Goal: Information Seeking & Learning: Learn about a topic

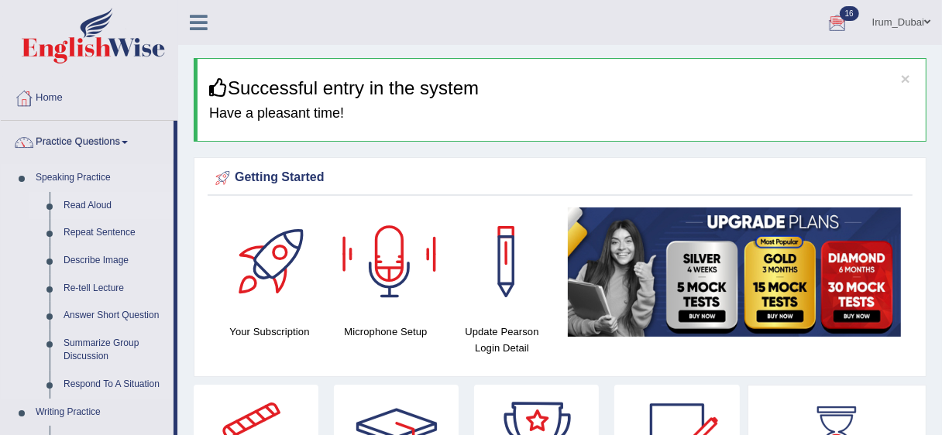
drag, startPoint x: 0, startPoint y: 0, endPoint x: 95, endPoint y: 197, distance: 218.7
click at [95, 197] on link "Read Aloud" at bounding box center [115, 206] width 117 height 28
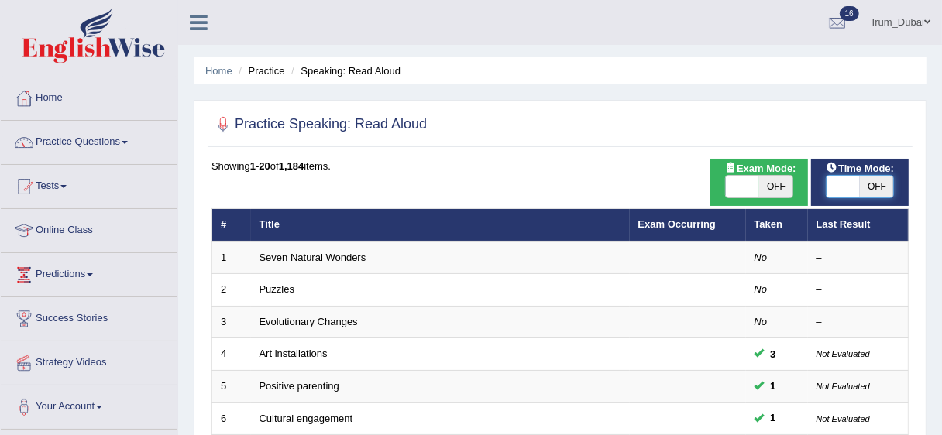
click at [852, 182] on span at bounding box center [843, 187] width 33 height 22
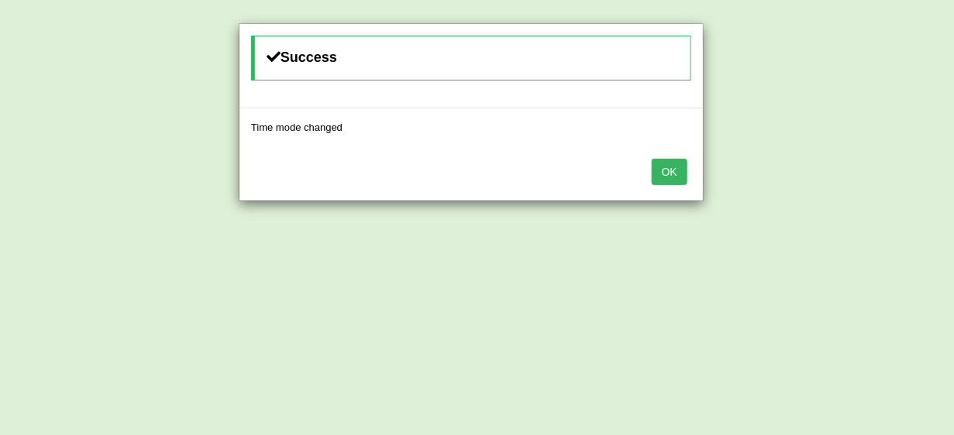
click at [662, 163] on button "OK" at bounding box center [670, 172] width 36 height 26
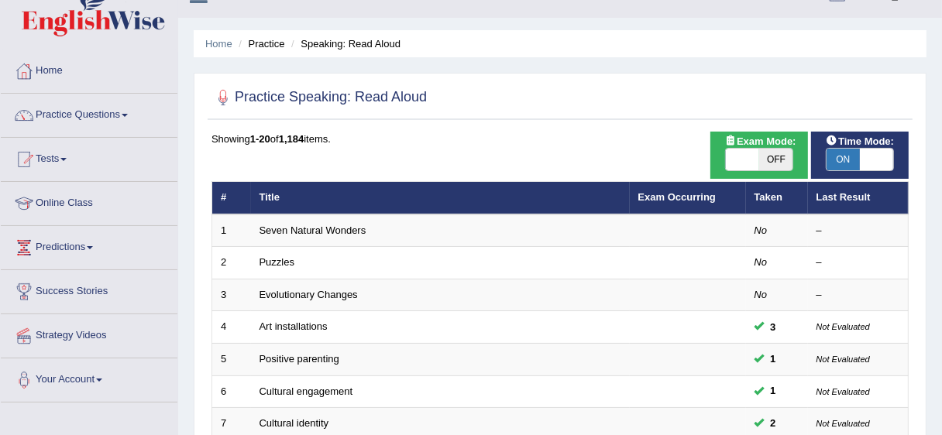
scroll to position [29, 0]
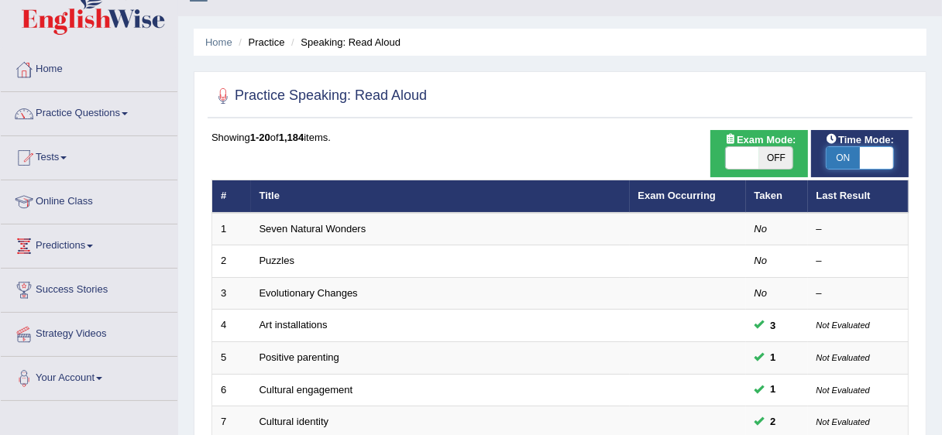
click at [862, 166] on span at bounding box center [876, 158] width 33 height 22
checkbox input "false"
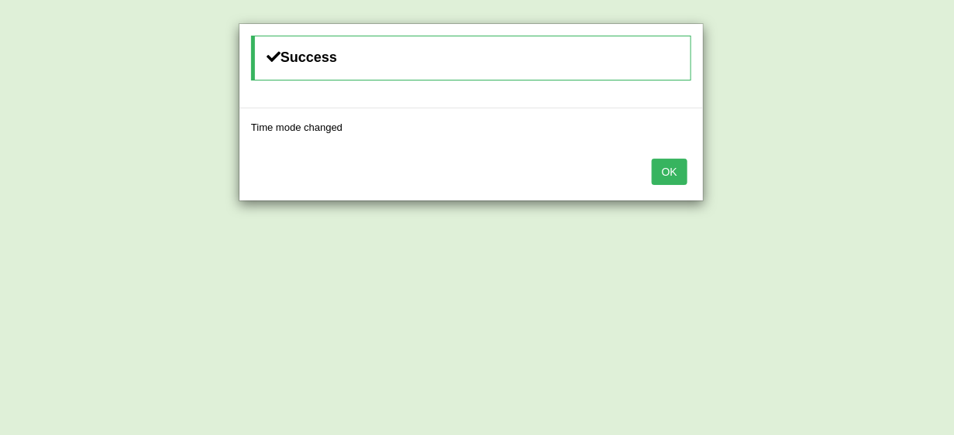
click at [677, 172] on button "OK" at bounding box center [670, 172] width 36 height 26
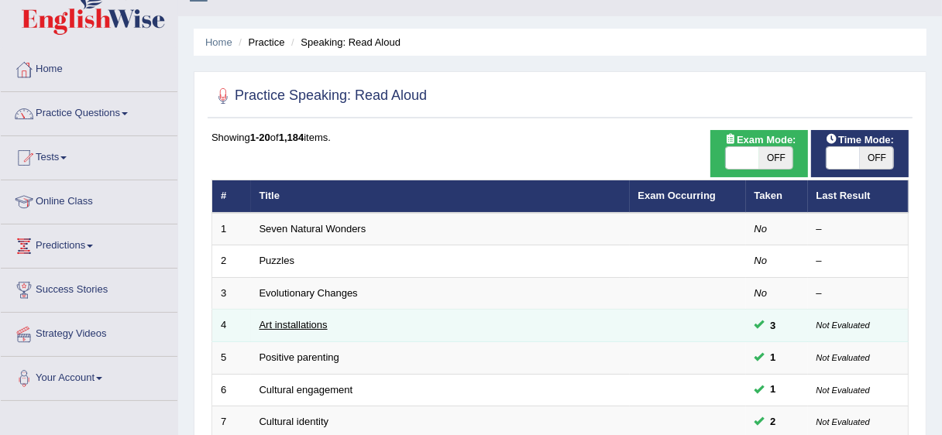
click at [289, 328] on link "Art installations" at bounding box center [294, 325] width 68 height 12
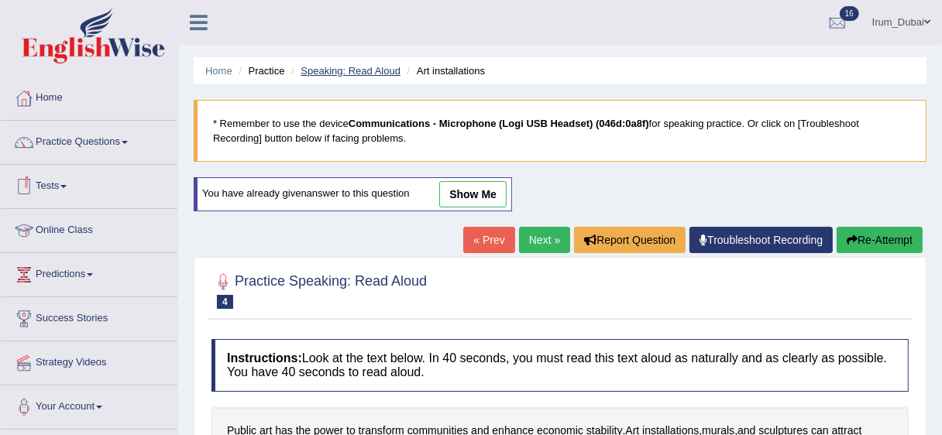
click at [359, 71] on link "Speaking: Read Aloud" at bounding box center [351, 71] width 100 height 12
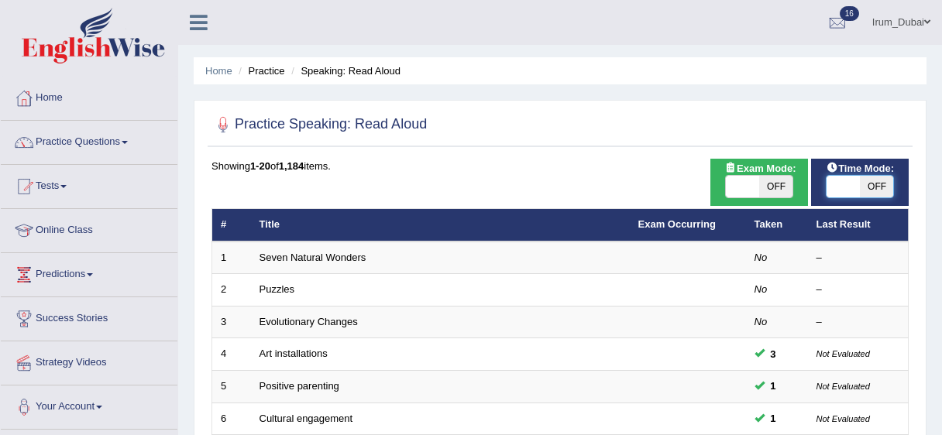
click at [846, 194] on span at bounding box center [843, 187] width 33 height 22
checkbox input "true"
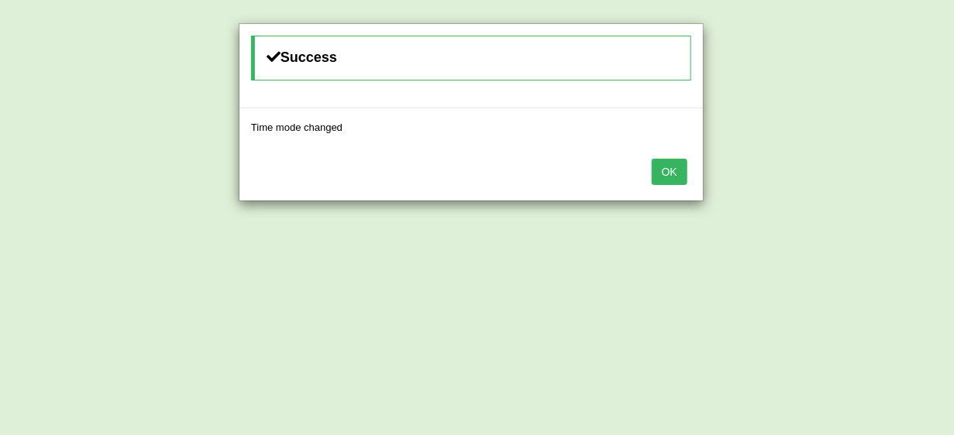
click at [669, 174] on button "OK" at bounding box center [670, 172] width 36 height 26
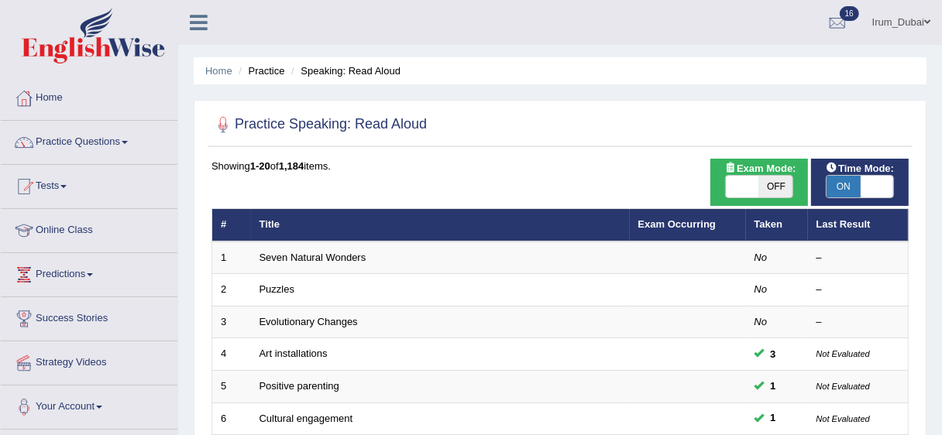
scroll to position [71, 0]
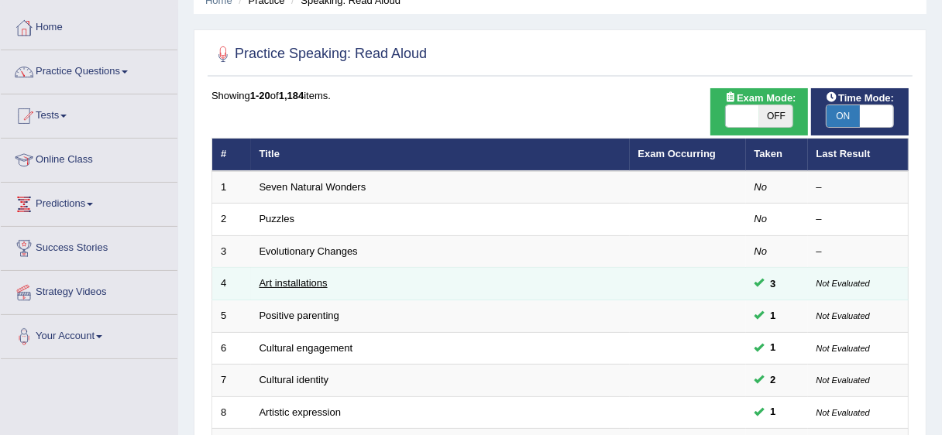
click at [284, 280] on link "Art installations" at bounding box center [294, 283] width 68 height 12
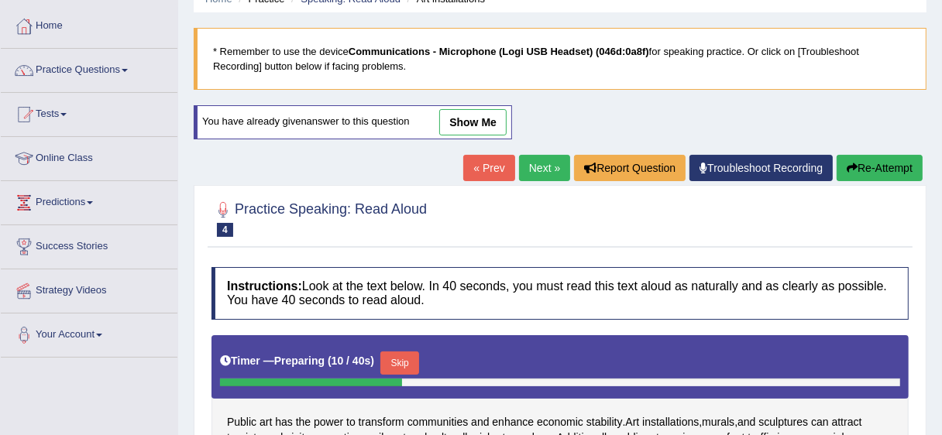
scroll to position [39, 0]
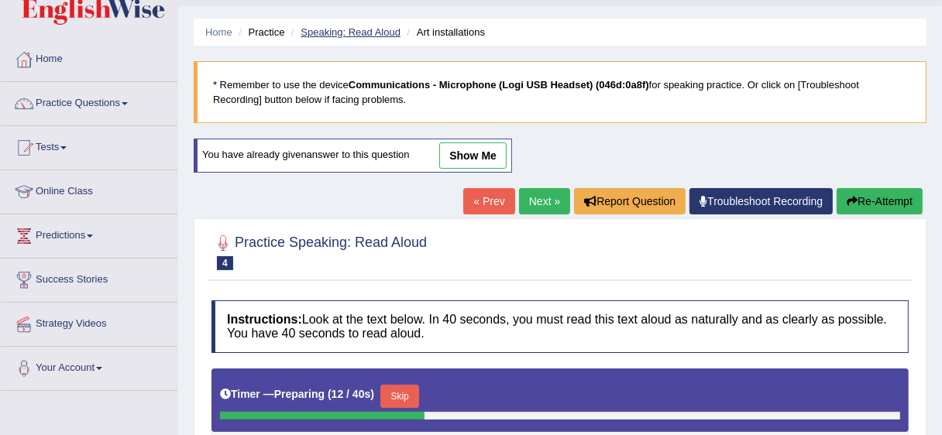
click at [332, 26] on link "Speaking: Read Aloud" at bounding box center [351, 32] width 100 height 12
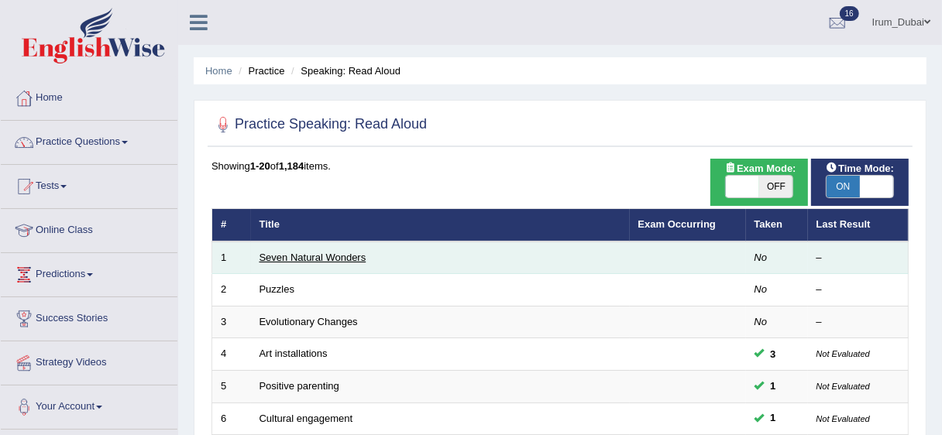
click at [310, 256] on link "Seven Natural Wonders" at bounding box center [313, 258] width 107 height 12
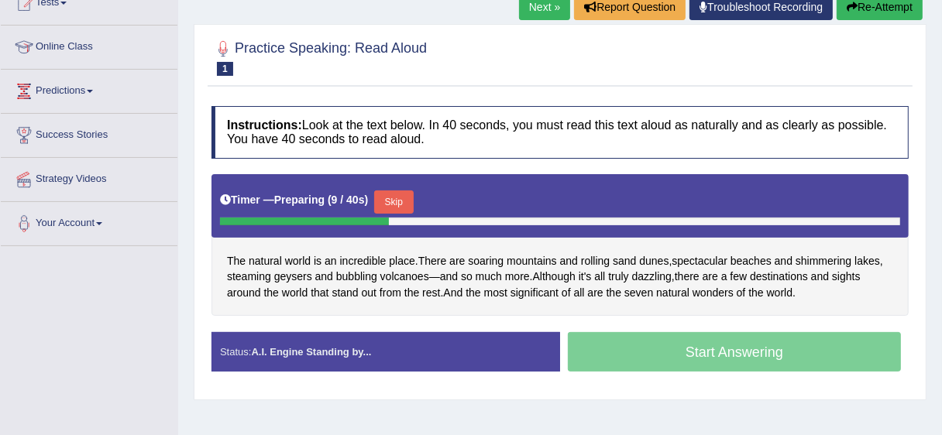
scroll to position [215, 0]
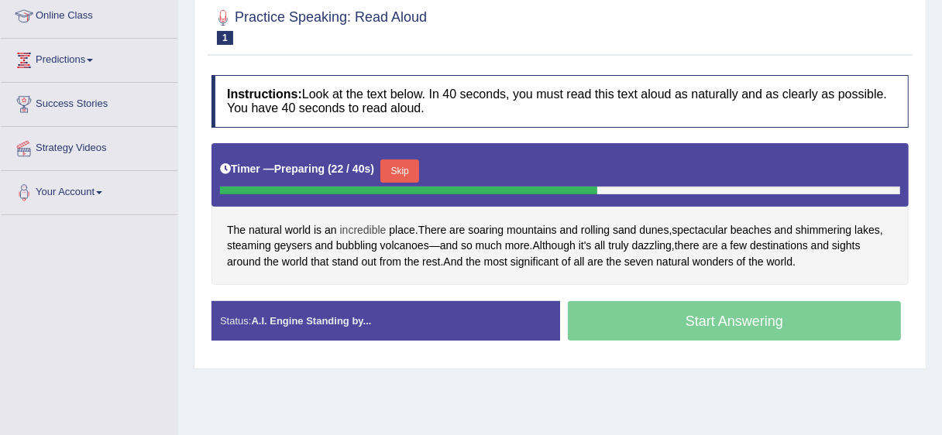
click at [364, 235] on span "incredible" at bounding box center [363, 230] width 46 height 16
click at [364, 221] on body "Toggle navigation Home Practice Questions Speaking Practice Read Aloud Repeat S…" at bounding box center [471, 2] width 942 height 435
click at [358, 227] on span "incredible" at bounding box center [363, 230] width 46 height 16
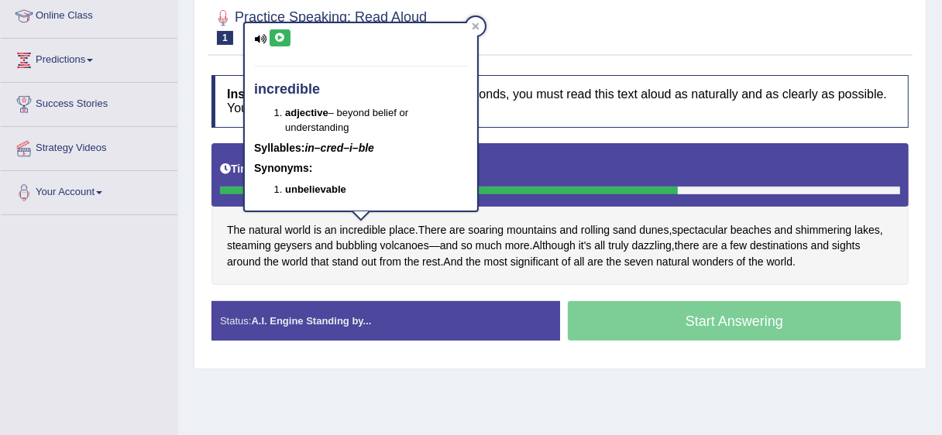
click at [283, 38] on icon at bounding box center [280, 37] width 12 height 9
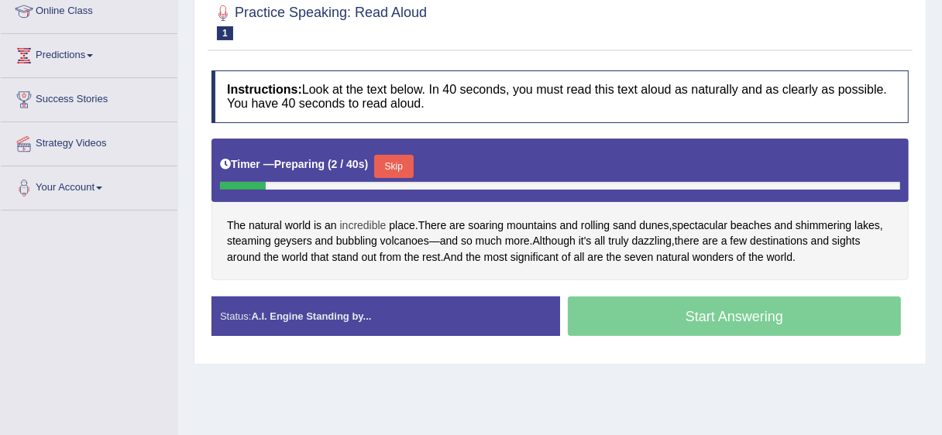
click at [366, 223] on span "incredible" at bounding box center [363, 226] width 46 height 16
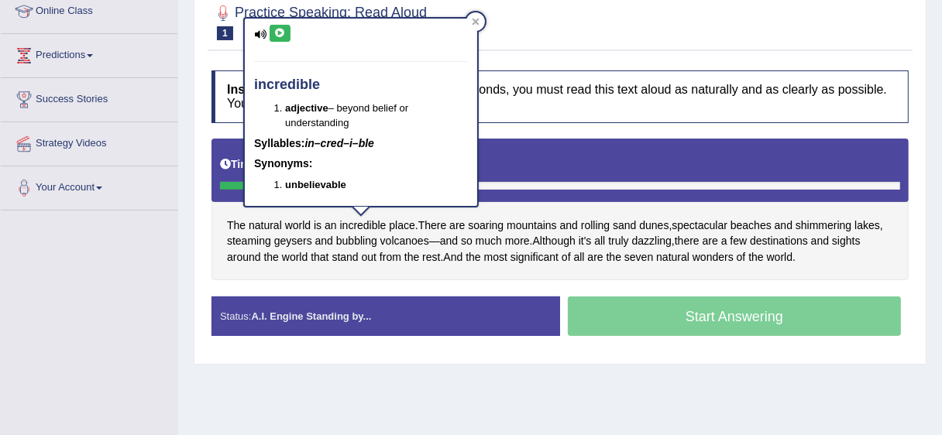
click at [284, 36] on icon at bounding box center [280, 33] width 12 height 9
click at [279, 33] on icon at bounding box center [280, 33] width 12 height 9
click at [86, 277] on div "Toggle navigation Home Practice Questions Speaking Practice Read Aloud Repeat S…" at bounding box center [471, 184] width 942 height 806
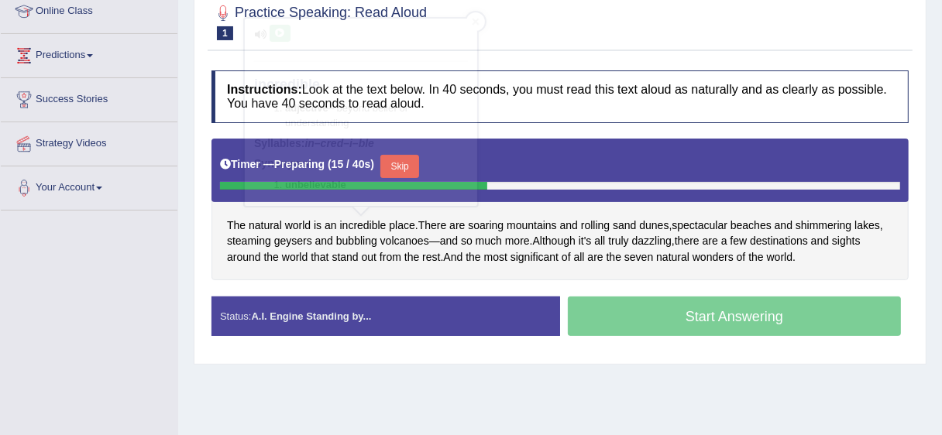
click at [86, 277] on div "Toggle navigation Home Practice Questions Speaking Practice Read Aloud Repeat S…" at bounding box center [471, 184] width 942 height 806
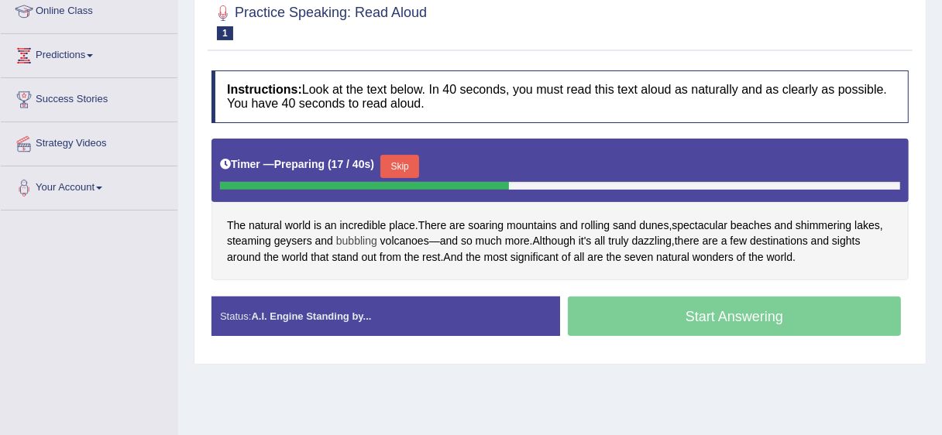
click at [352, 240] on span "bubbling" at bounding box center [356, 241] width 41 height 16
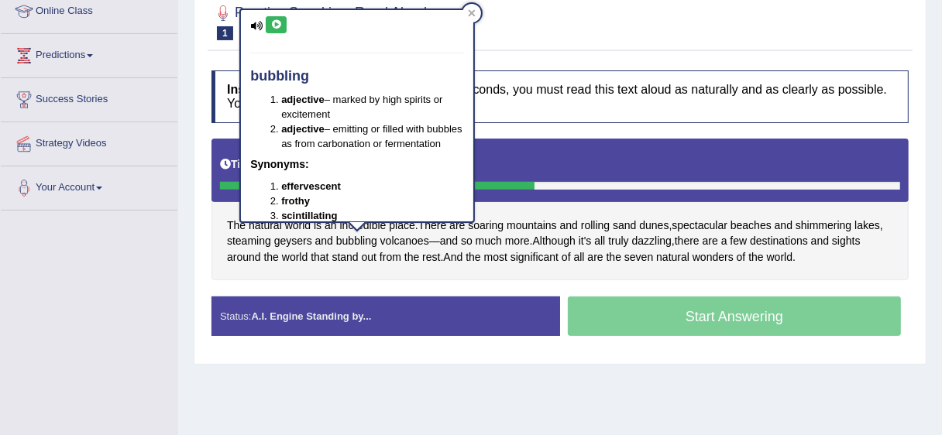
click at [277, 22] on icon at bounding box center [276, 24] width 12 height 9
click at [447, 409] on div "Home Practice Speaking: Read Aloud Seven Natural Wonders * Remember to use the …" at bounding box center [560, 168] width 764 height 775
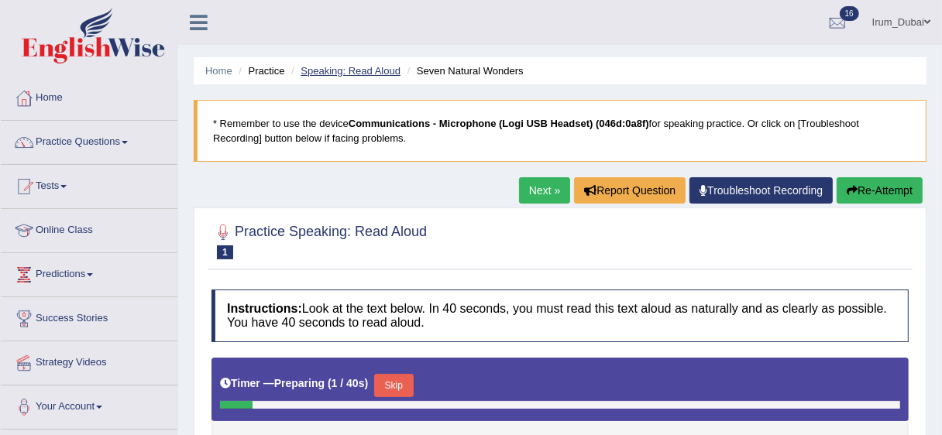
click at [335, 71] on link "Speaking: Read Aloud" at bounding box center [351, 71] width 100 height 12
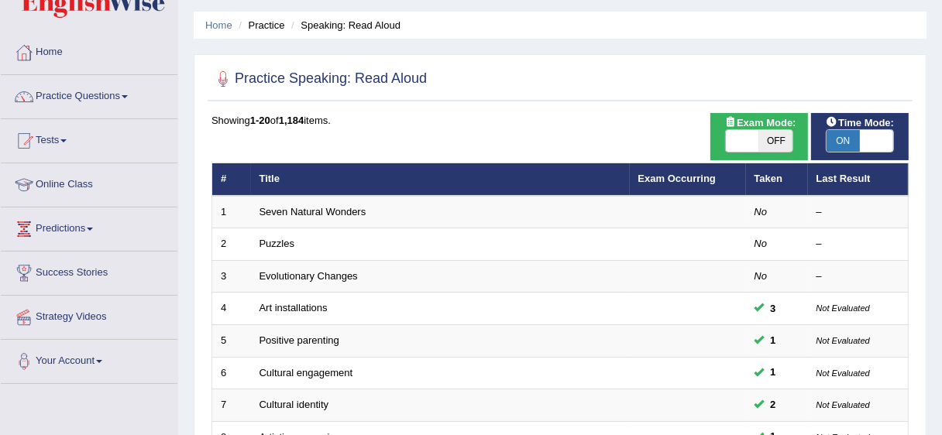
scroll to position [61, 0]
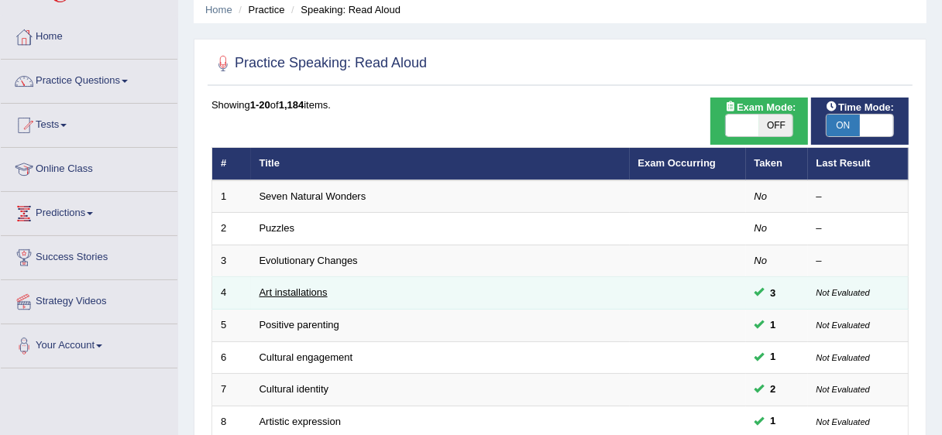
click at [299, 298] on link "Art installations" at bounding box center [294, 293] width 68 height 12
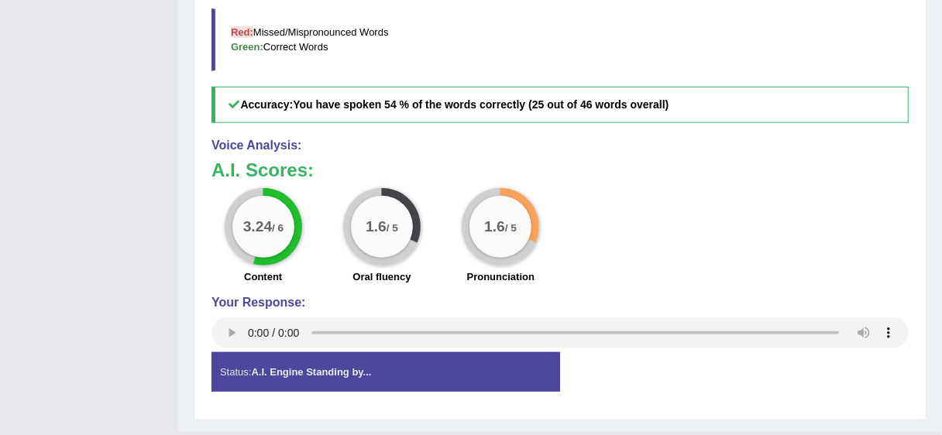
scroll to position [656, 0]
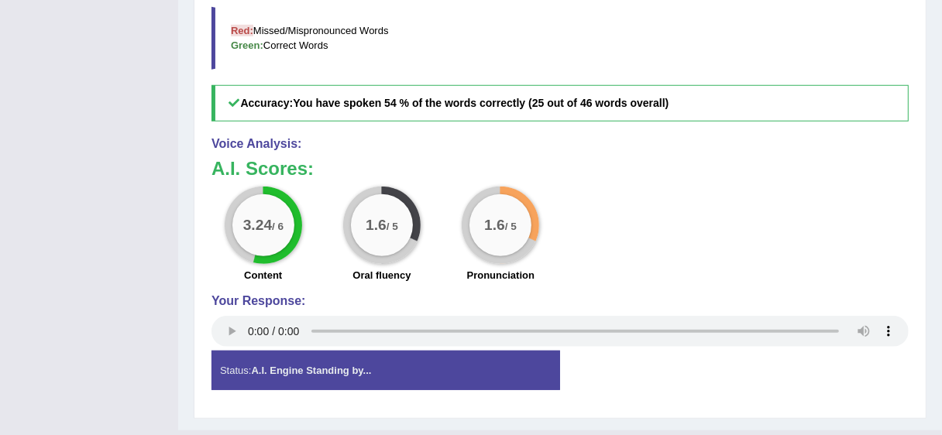
drag, startPoint x: 948, startPoint y: 129, endPoint x: 952, endPoint y: 383, distance: 253.4
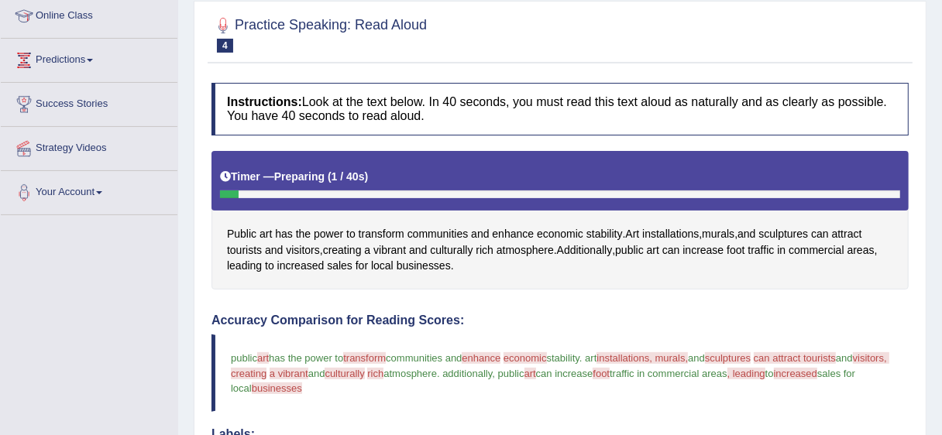
scroll to position [44, 0]
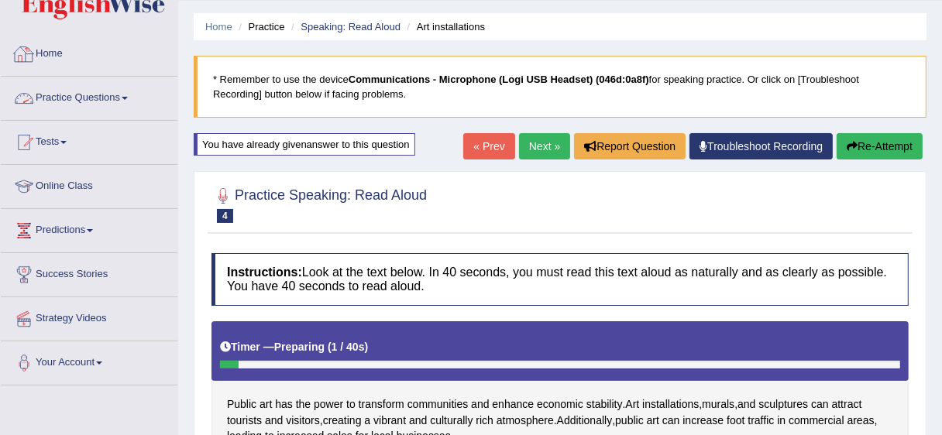
click at [36, 114] on link "Practice Questions" at bounding box center [89, 96] width 177 height 39
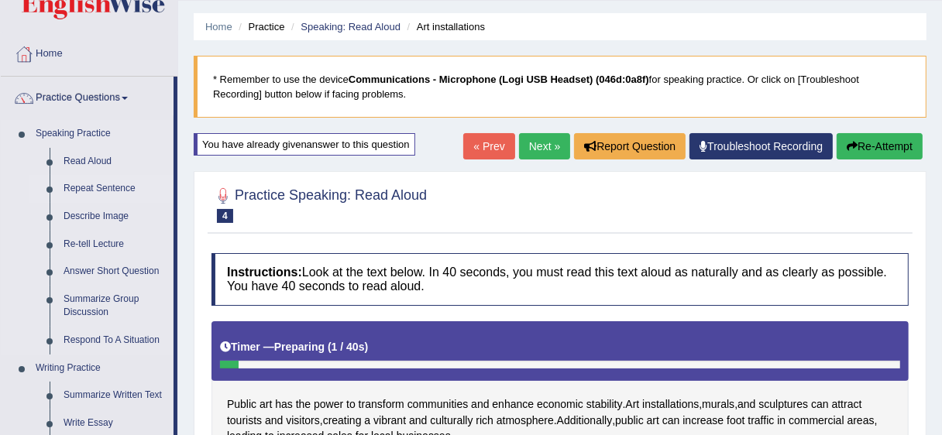
click at [94, 188] on link "Repeat Sentence" at bounding box center [115, 189] width 117 height 28
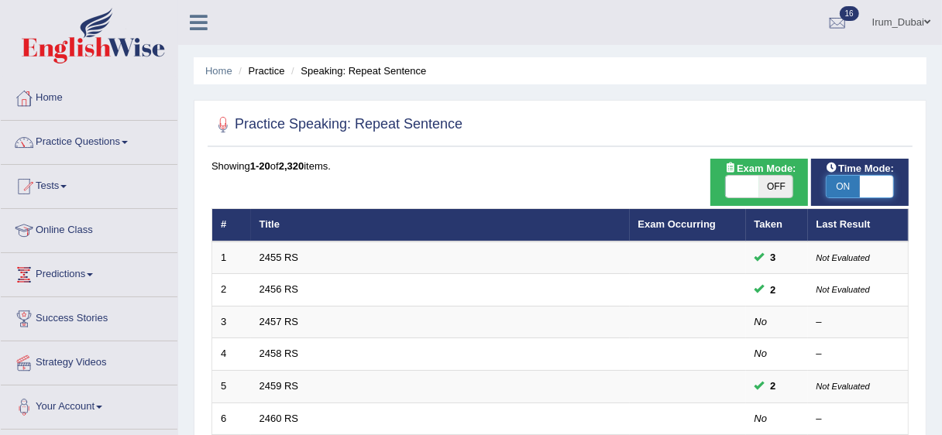
click at [872, 182] on span at bounding box center [876, 187] width 33 height 22
checkbox input "false"
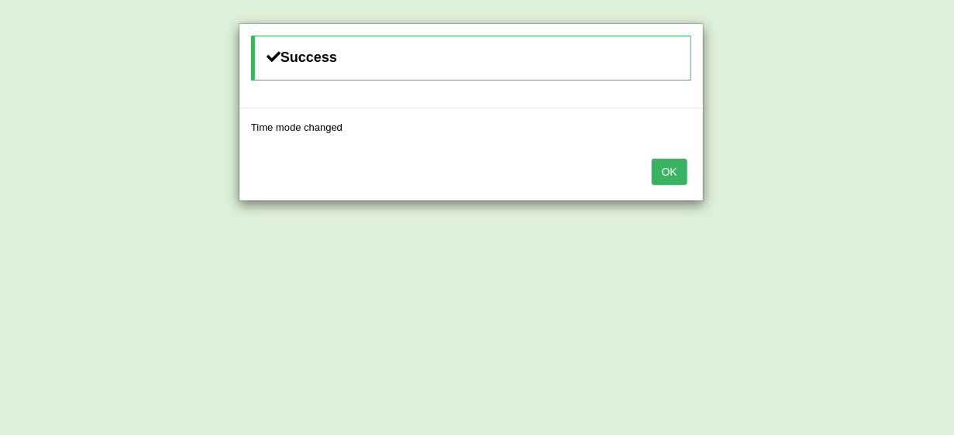
click at [659, 172] on button "OK" at bounding box center [670, 172] width 36 height 26
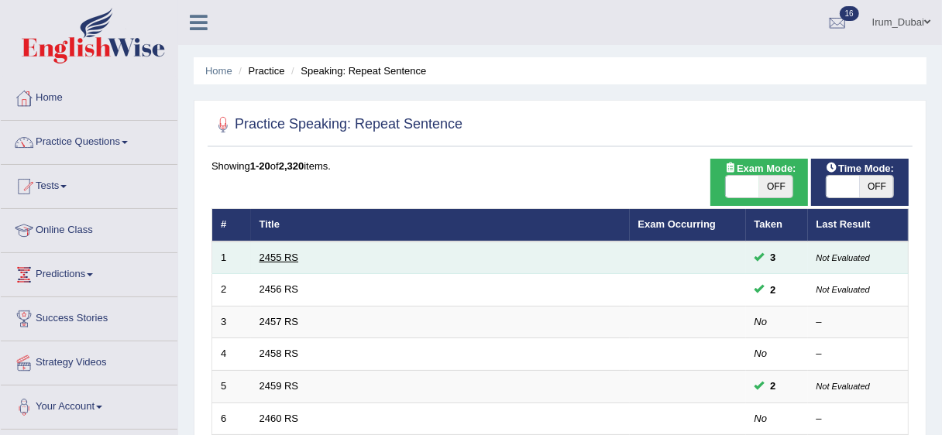
click at [279, 254] on link "2455 RS" at bounding box center [280, 258] width 40 height 12
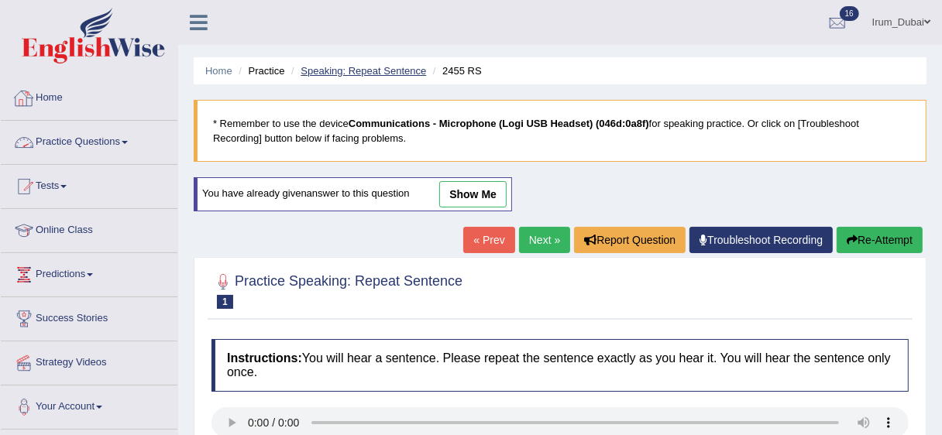
click at [331, 71] on link "Speaking: Repeat Sentence" at bounding box center [364, 71] width 126 height 12
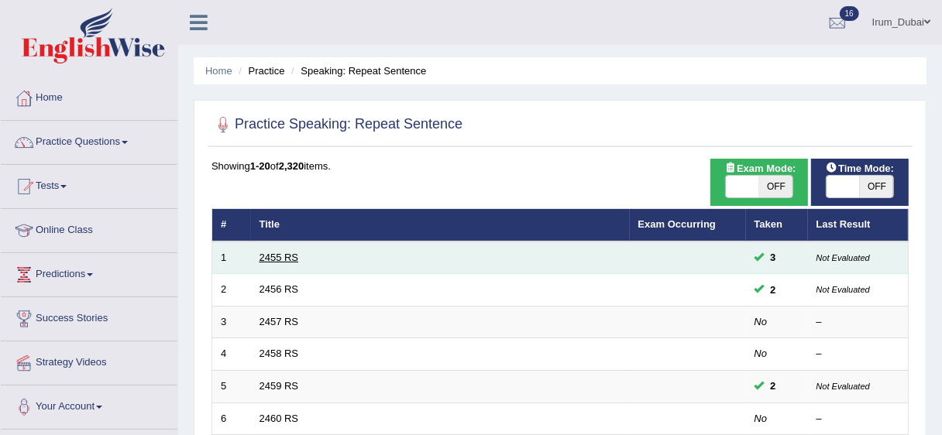
click at [271, 260] on link "2455 RS" at bounding box center [280, 258] width 40 height 12
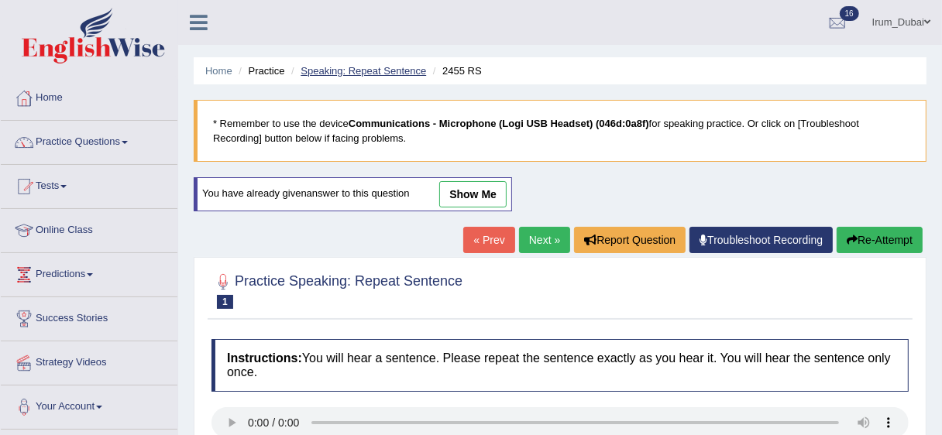
click at [344, 67] on link "Speaking: Repeat Sentence" at bounding box center [364, 71] width 126 height 12
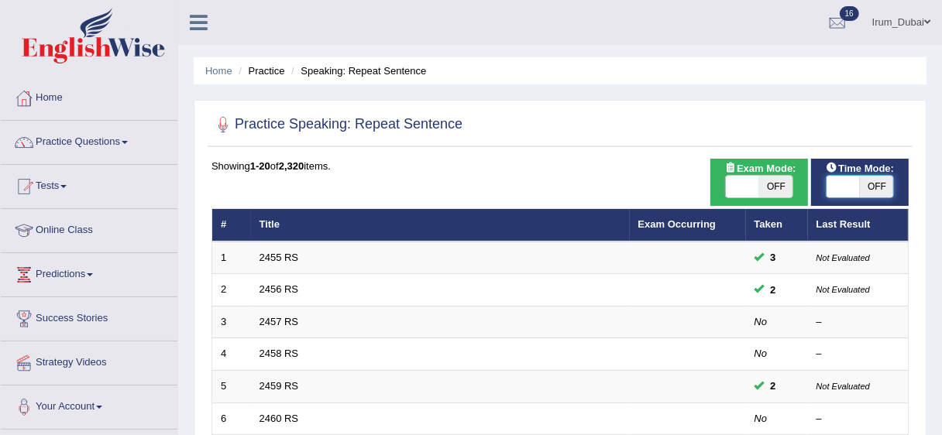
click at [856, 187] on span at bounding box center [843, 187] width 33 height 22
checkbox input "true"
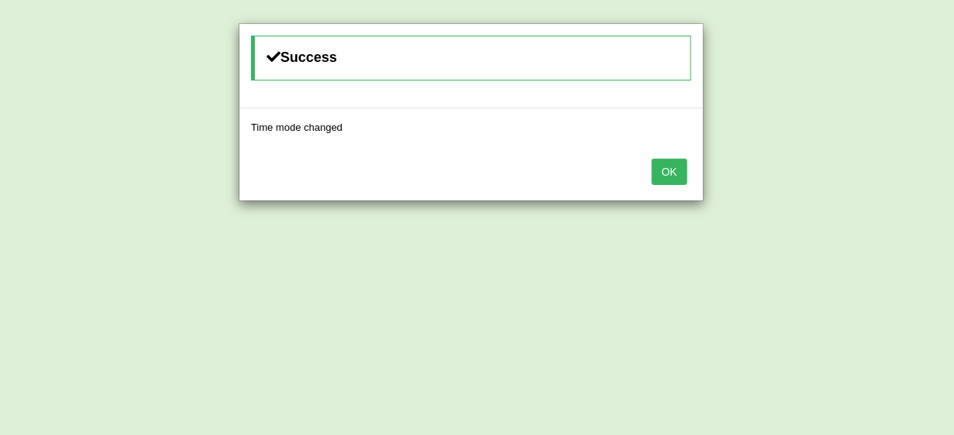
click at [675, 169] on button "OK" at bounding box center [670, 172] width 36 height 26
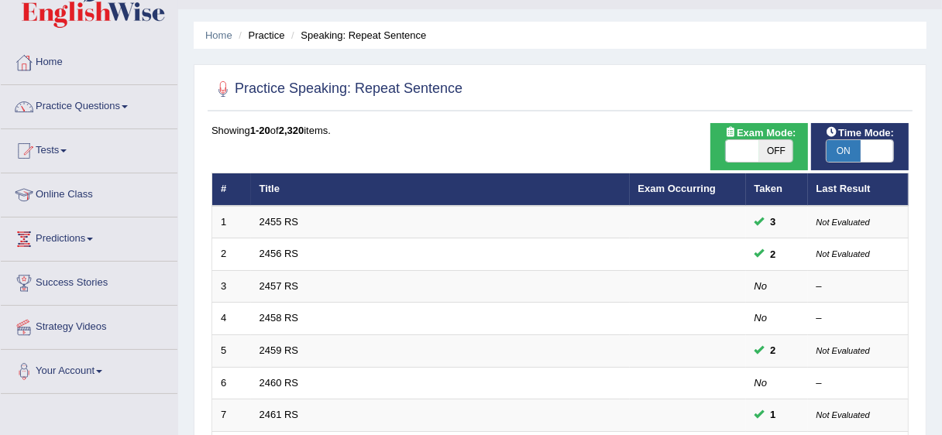
scroll to position [48, 0]
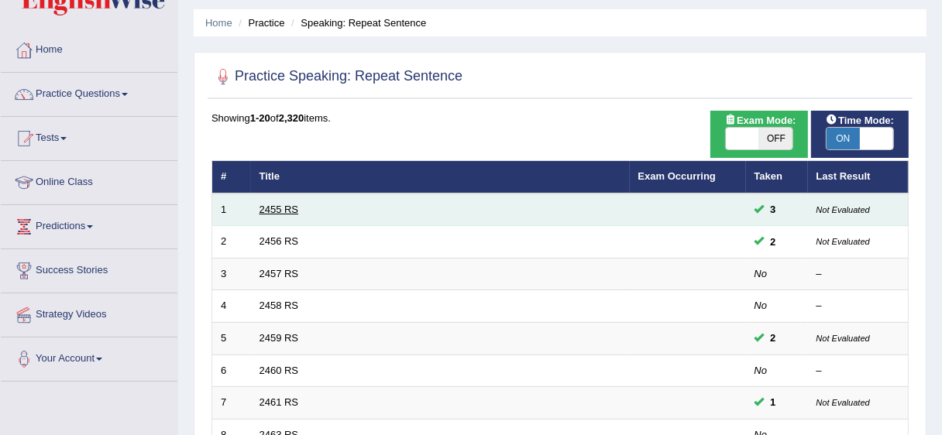
click at [260, 211] on link "2455 RS" at bounding box center [280, 210] width 40 height 12
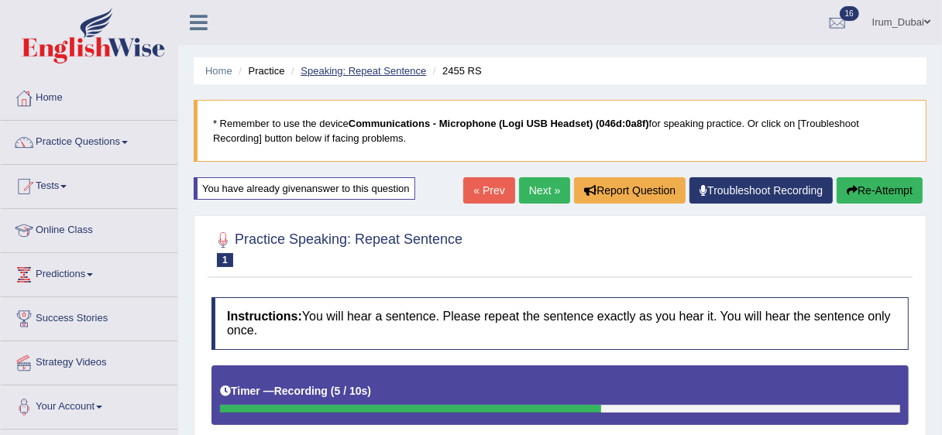
click at [374, 71] on link "Speaking: Repeat Sentence" at bounding box center [364, 71] width 126 height 12
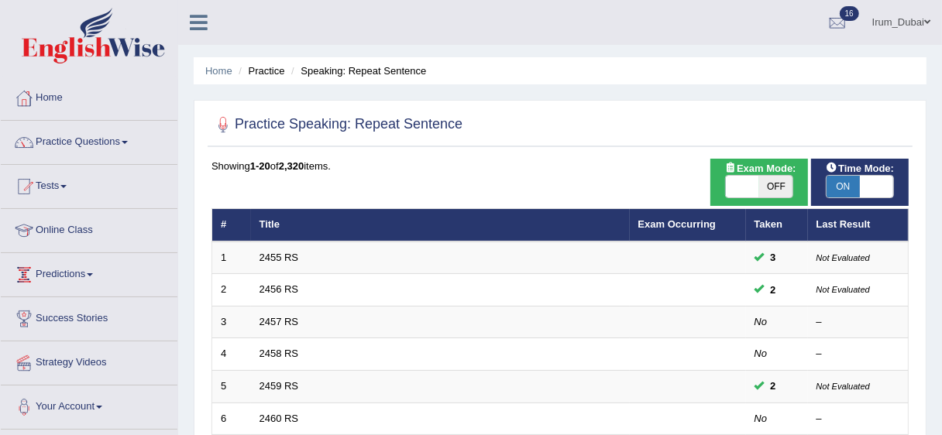
click at [63, 277] on link "Predictions" at bounding box center [89, 272] width 177 height 39
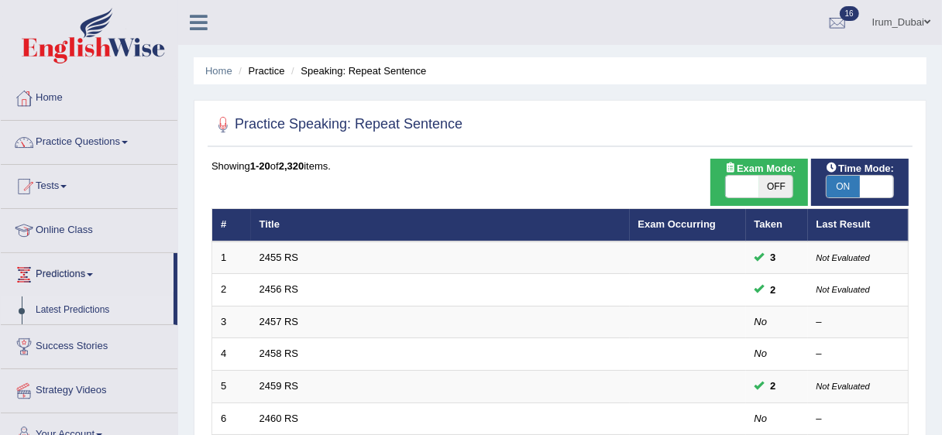
click at [76, 307] on link "Latest Predictions" at bounding box center [101, 311] width 145 height 28
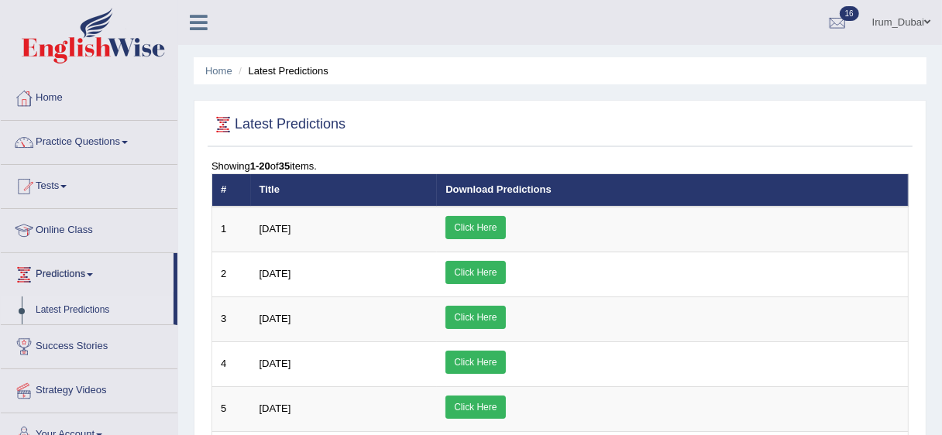
click at [77, 143] on link "Practice Questions" at bounding box center [89, 140] width 177 height 39
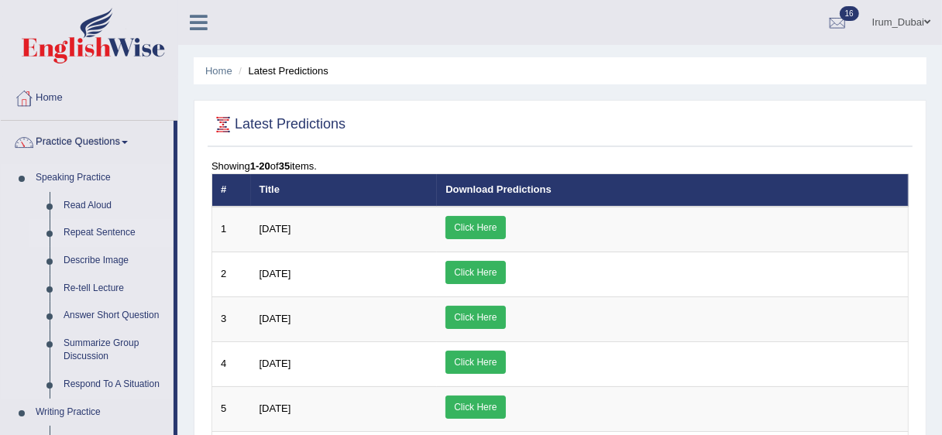
click at [98, 235] on link "Repeat Sentence" at bounding box center [115, 233] width 117 height 28
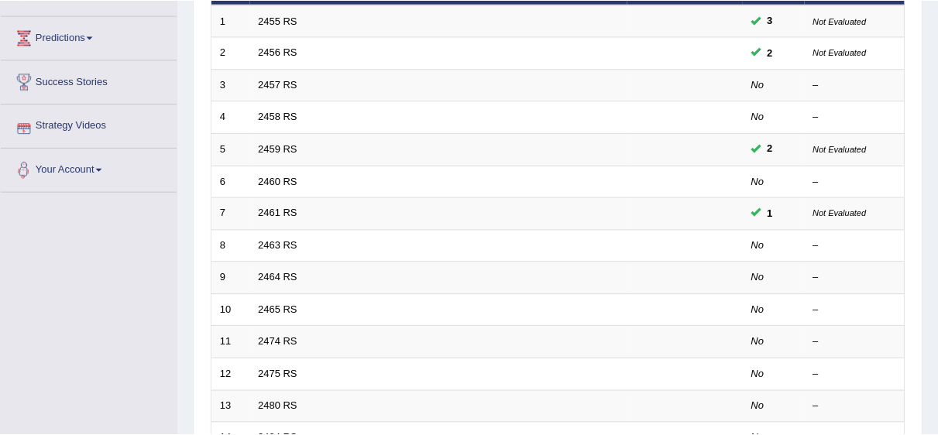
scroll to position [5, 0]
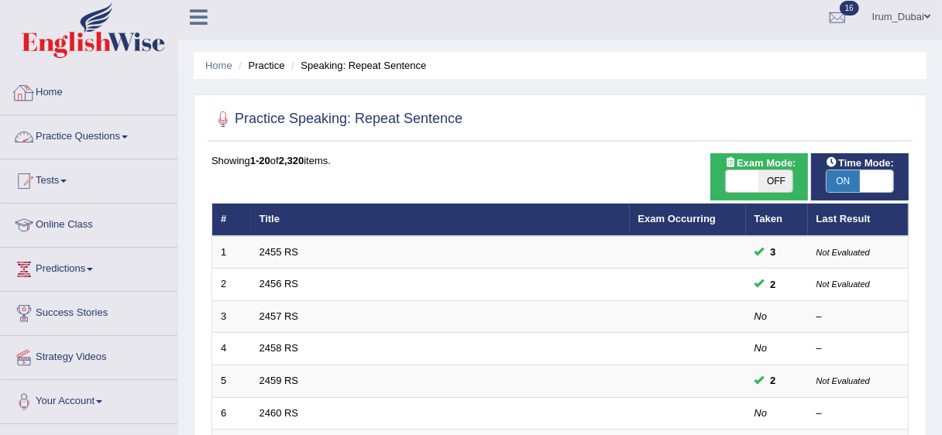
click at [83, 128] on link "Practice Questions" at bounding box center [89, 134] width 177 height 39
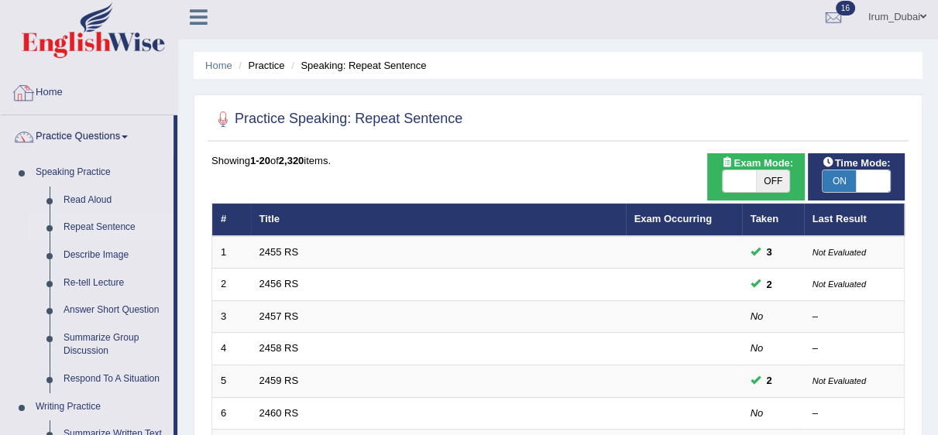
click at [134, 89] on link "Home" at bounding box center [89, 90] width 177 height 39
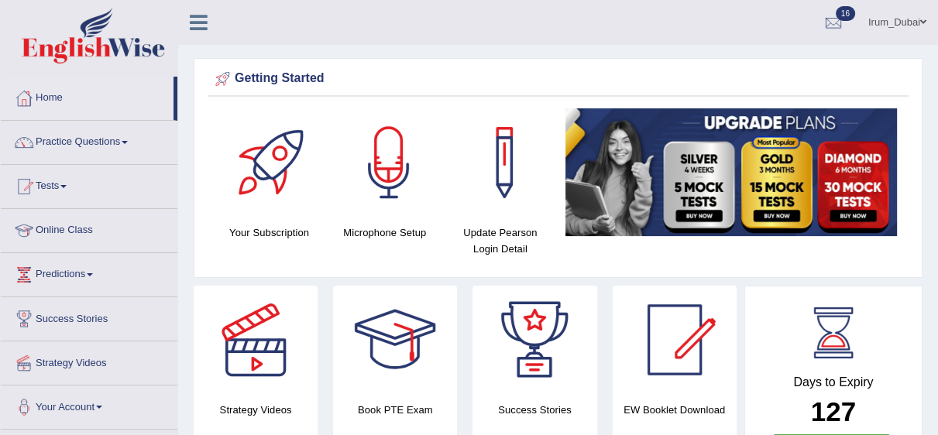
click at [98, 92] on link "Home" at bounding box center [87, 96] width 173 height 39
